Goal: Task Accomplishment & Management: Complete application form

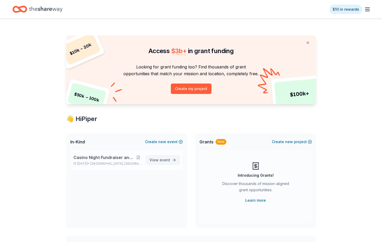
click at [152, 161] on span "View event" at bounding box center [160, 160] width 21 height 6
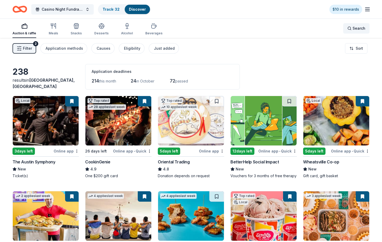
click at [357, 28] on span "Search" at bounding box center [359, 28] width 13 height 6
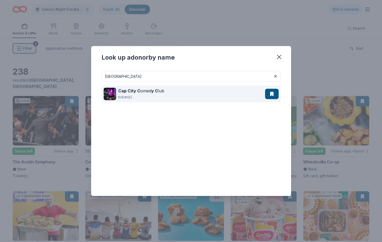
type input "cap city"
click at [146, 92] on div "Cap City C omed y C lub" at bounding box center [141, 91] width 46 height 6
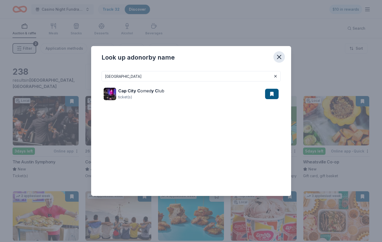
click at [279, 58] on icon "button" at bounding box center [279, 56] width 7 height 7
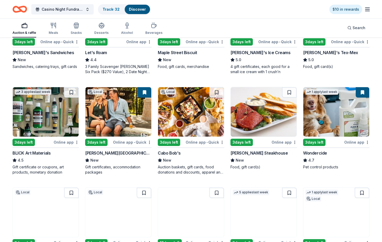
scroll to position [206, 0]
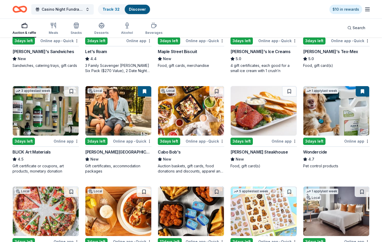
click at [263, 115] on img at bounding box center [264, 110] width 66 height 49
click at [114, 11] on link "Track · 32" at bounding box center [111, 9] width 17 height 4
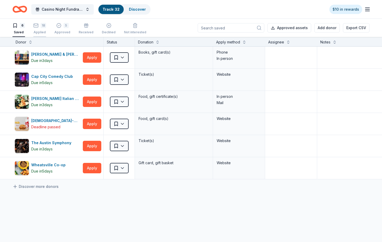
click at [39, 28] on div "18 Applied" at bounding box center [39, 28] width 13 height 11
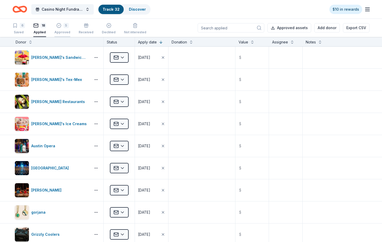
click at [59, 27] on icon "button" at bounding box center [59, 25] width 4 height 4
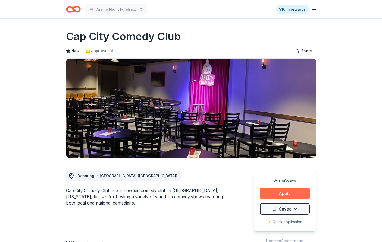
click at [288, 194] on button "Apply" at bounding box center [284, 193] width 49 height 11
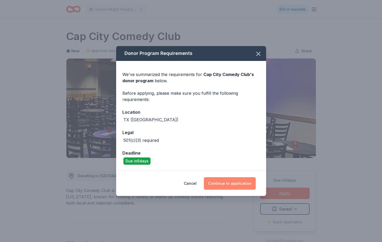
click at [236, 186] on button "Continue to application" at bounding box center [230, 183] width 52 height 13
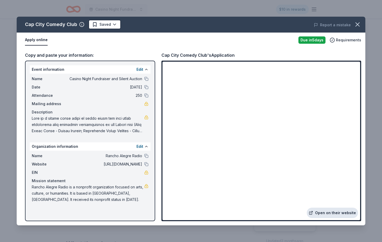
click at [327, 213] on link "Open on their website" at bounding box center [332, 213] width 51 height 10
click at [359, 24] on icon "button" at bounding box center [357, 24] width 7 height 7
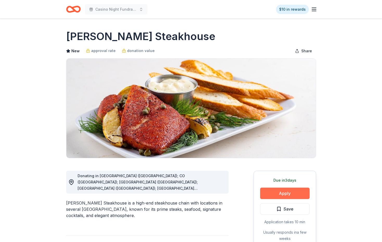
click at [290, 194] on button "Apply" at bounding box center [284, 193] width 49 height 11
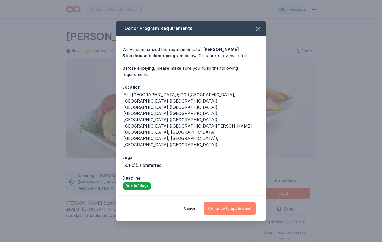
click at [234, 202] on button "Continue to application" at bounding box center [230, 208] width 52 height 13
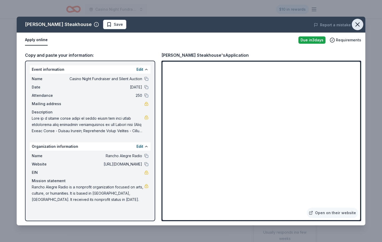
click at [357, 28] on icon "button" at bounding box center [357, 24] width 7 height 7
